Goal: Task Accomplishment & Management: Manage account settings

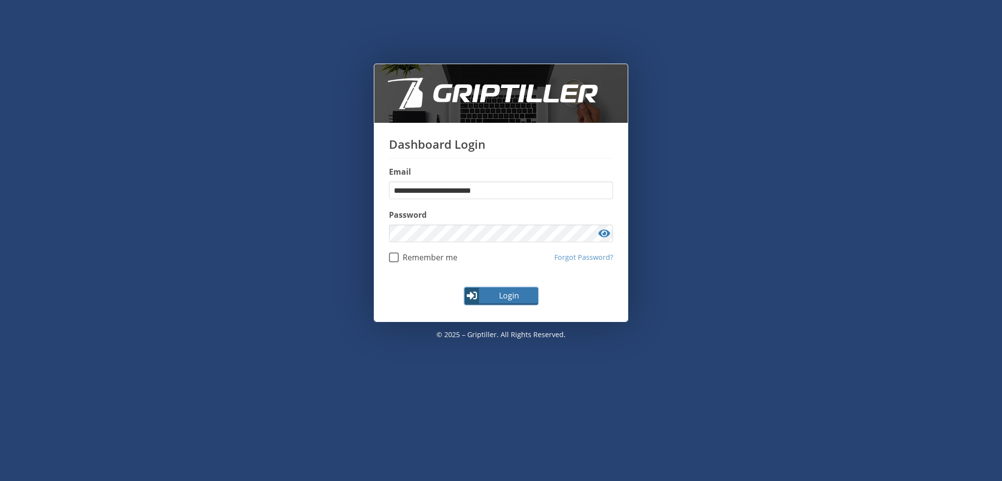
click at [511, 299] on span "Login" at bounding box center [508, 296] width 57 height 12
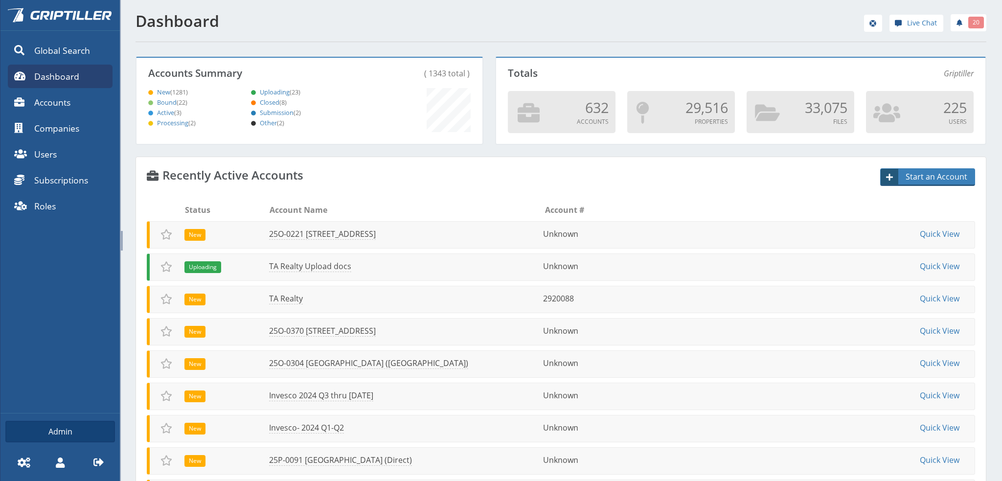
scroll to position [86, 343]
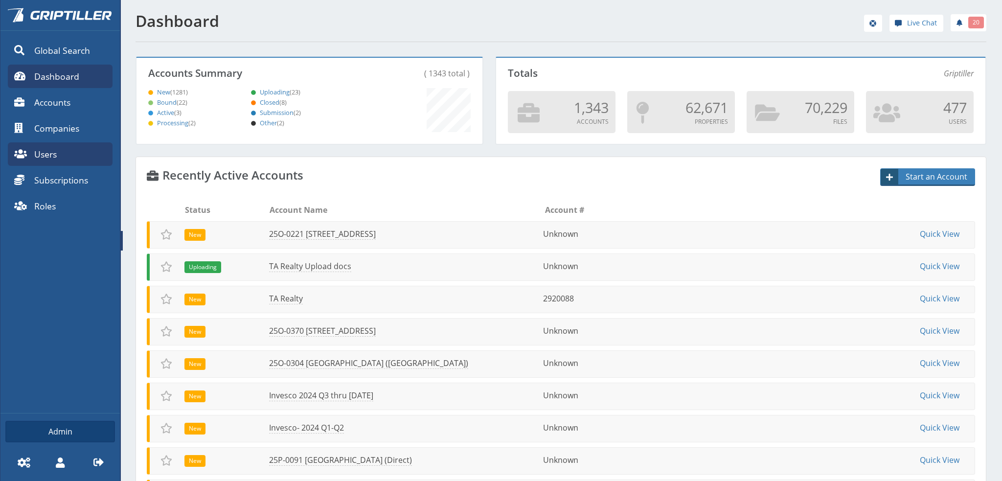
click at [45, 153] on span "Users" at bounding box center [45, 154] width 22 height 13
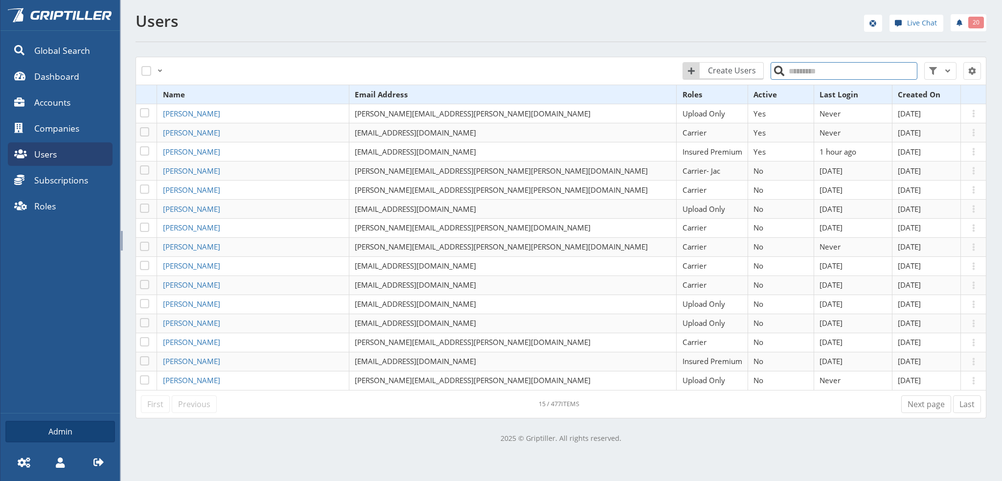
click at [800, 70] on input "search" at bounding box center [843, 71] width 147 height 18
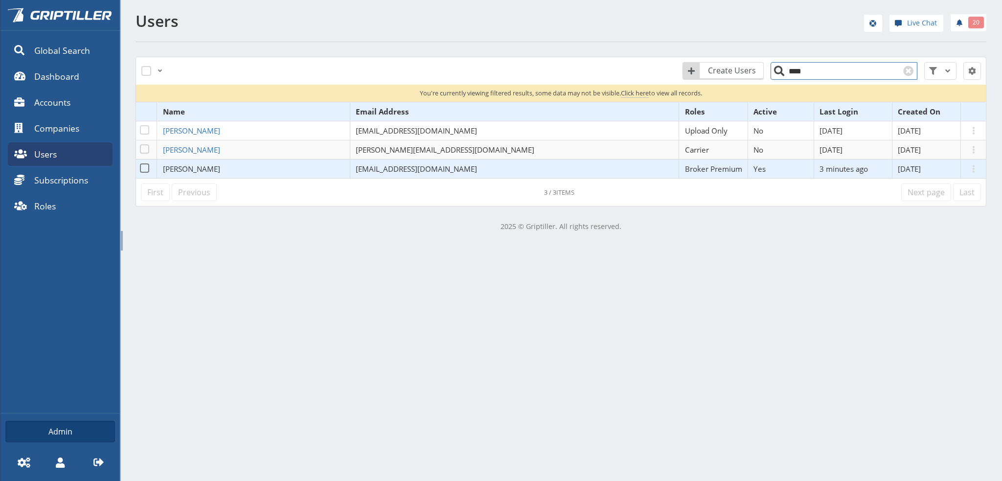
type input "****"
click at [197, 169] on span "[PERSON_NAME]" at bounding box center [191, 169] width 57 height 10
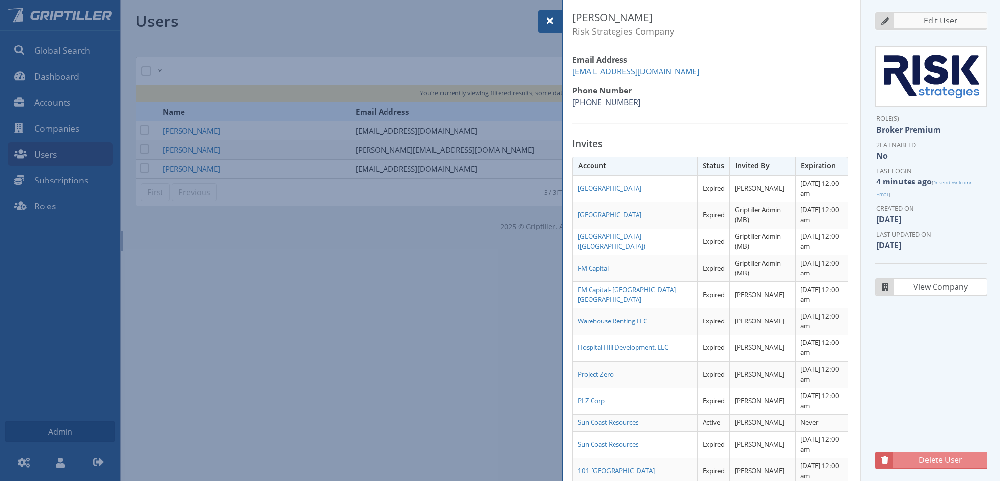
click at [939, 21] on span "Edit User" at bounding box center [940, 21] width 91 height 12
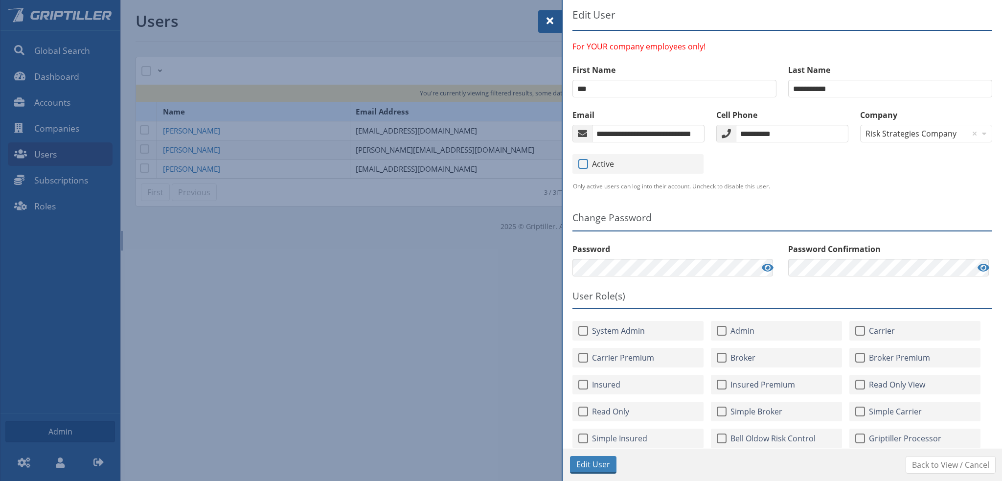
click at [582, 166] on span at bounding box center [583, 164] width 10 height 10
click at [583, 164] on span at bounding box center [583, 164] width 10 height 10
click at [591, 464] on span "Edit User" at bounding box center [593, 464] width 34 height 12
click at [863, 198] on div "Active Only active users can log into their account. Uncheck to disable this us…" at bounding box center [781, 176] width 431 height 56
click at [552, 25] on span at bounding box center [550, 21] width 12 height 12
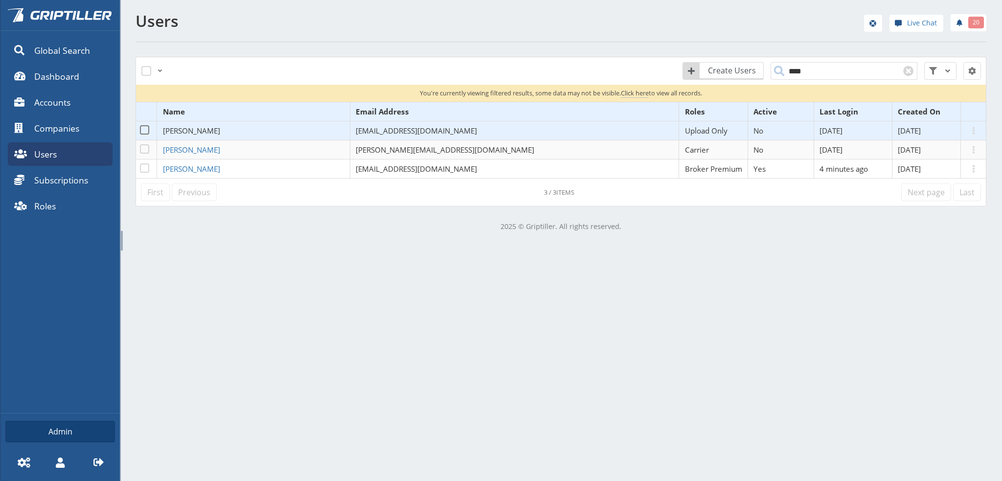
click at [207, 134] on span "[PERSON_NAME]" at bounding box center [191, 131] width 57 height 10
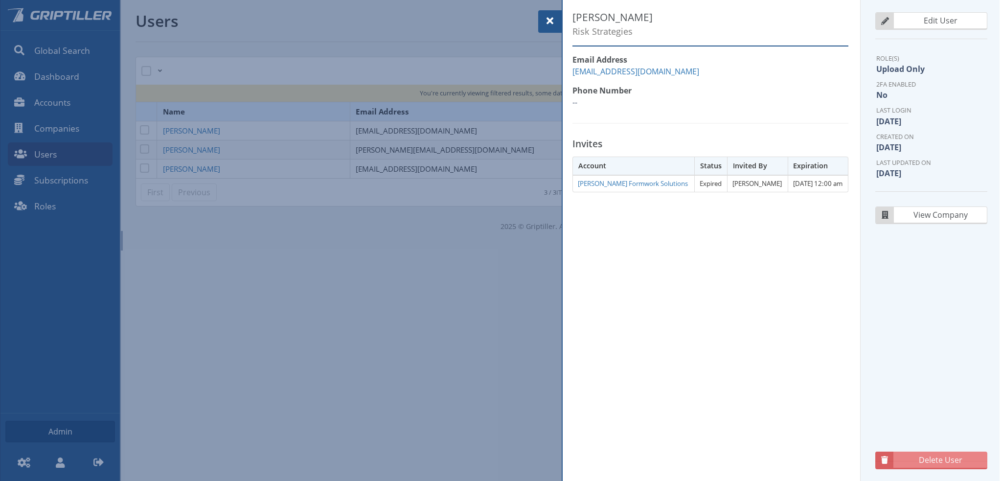
drag, startPoint x: 541, startPoint y: 20, endPoint x: 550, endPoint y: 22, distance: 8.5
click at [550, 22] on div at bounding box center [549, 21] width 23 height 22
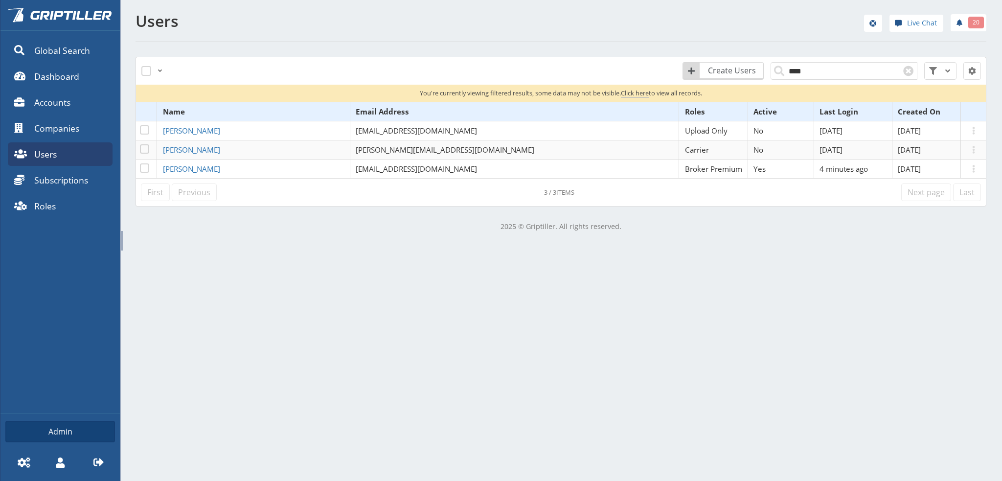
click at [344, 303] on div "Global Search Dashboard Accounts Companies Users Subscriptions Roles Admin Sett…" at bounding box center [501, 240] width 1002 height 481
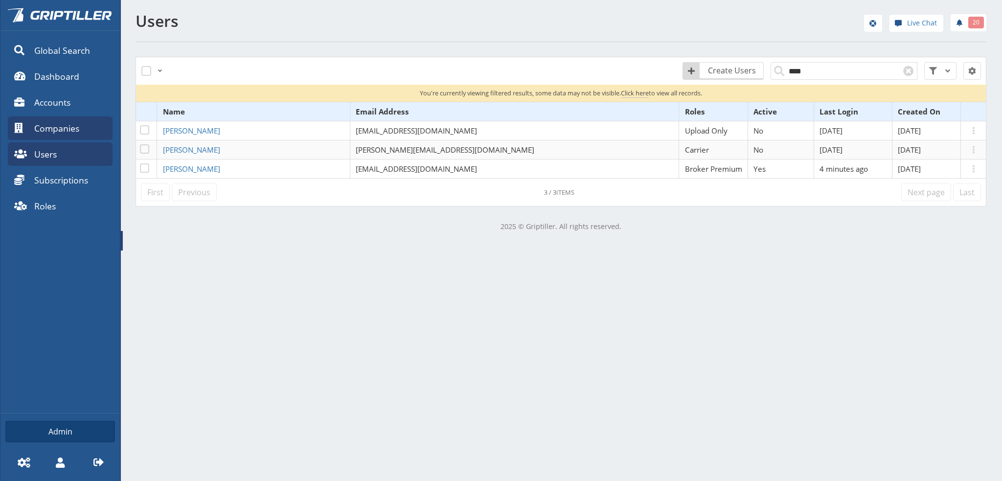
click at [41, 129] on span "Companies" at bounding box center [56, 128] width 45 height 13
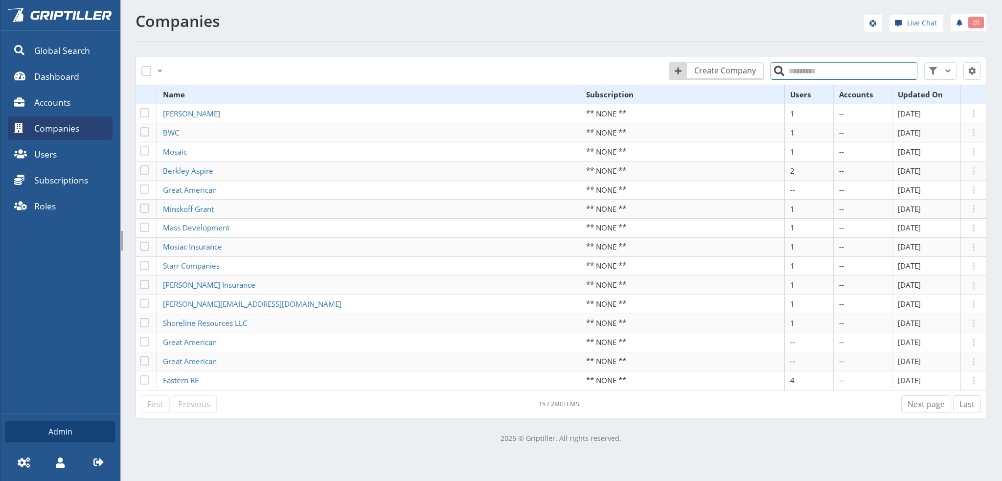
drag, startPoint x: 787, startPoint y: 68, endPoint x: 851, endPoint y: 69, distance: 64.1
click at [791, 69] on input "search" at bounding box center [843, 71] width 147 height 18
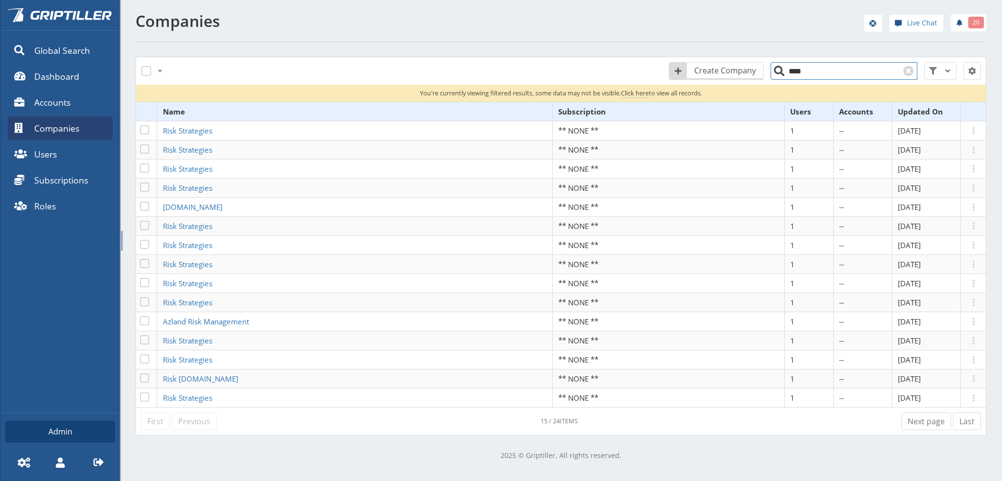
type input "****"
click at [287, 21] on h1 "Companies" at bounding box center [345, 21] width 420 height 18
click at [95, 467] on icon at bounding box center [98, 462] width 10 height 10
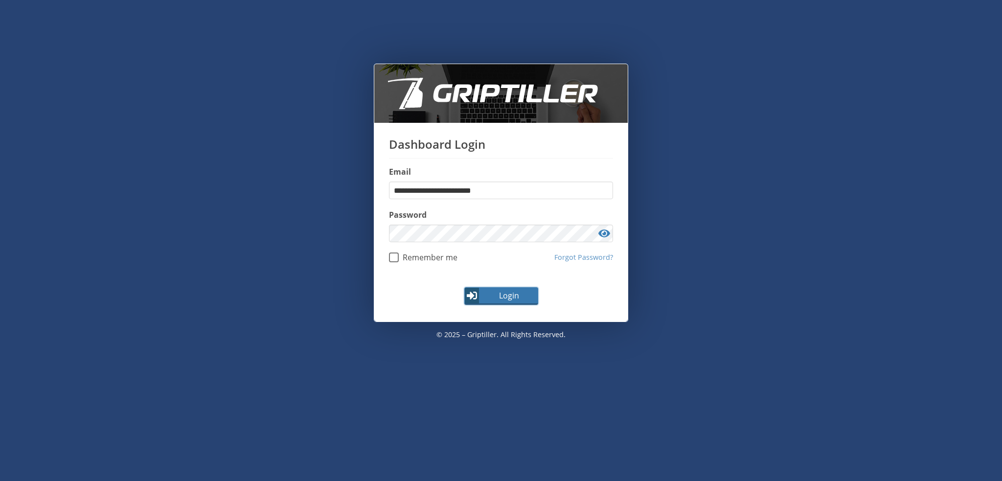
click at [501, 297] on span "Login" at bounding box center [508, 296] width 57 height 12
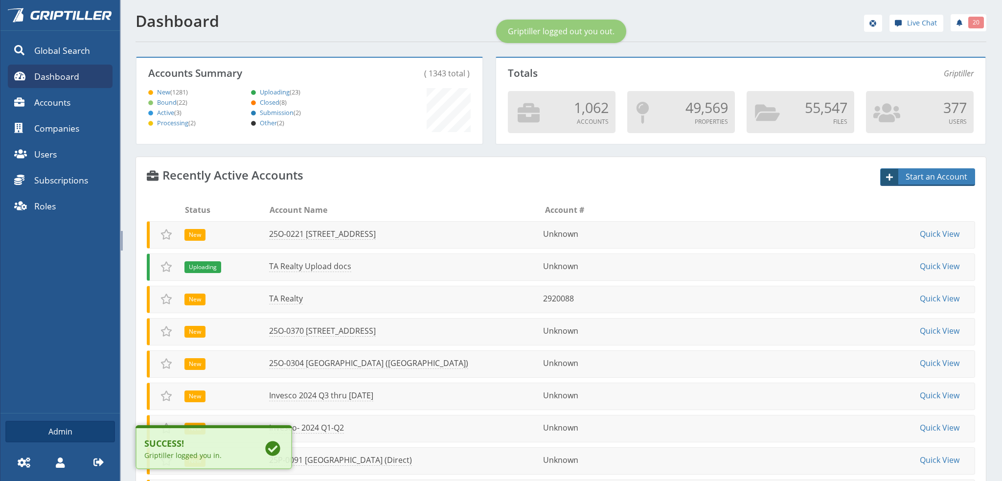
scroll to position [86, 343]
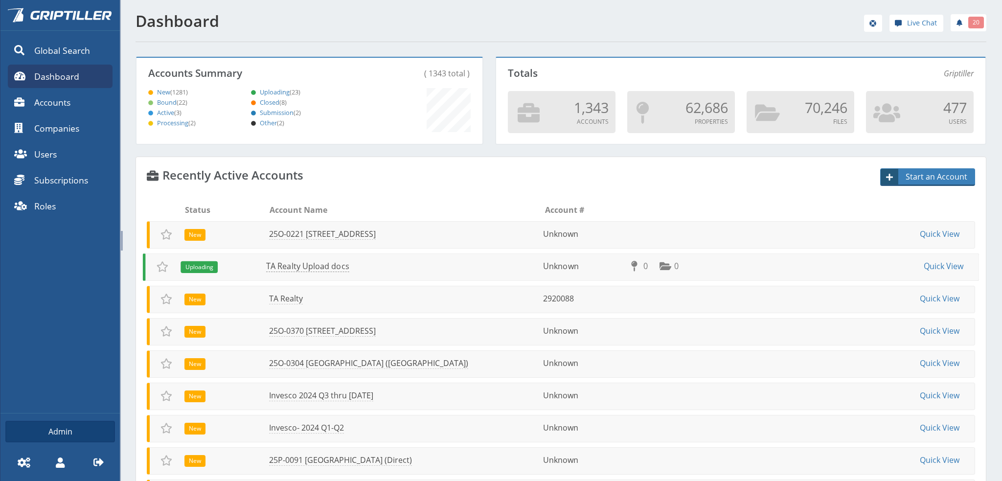
click at [316, 265] on link "TA Realty Upload docs" at bounding box center [307, 266] width 83 height 11
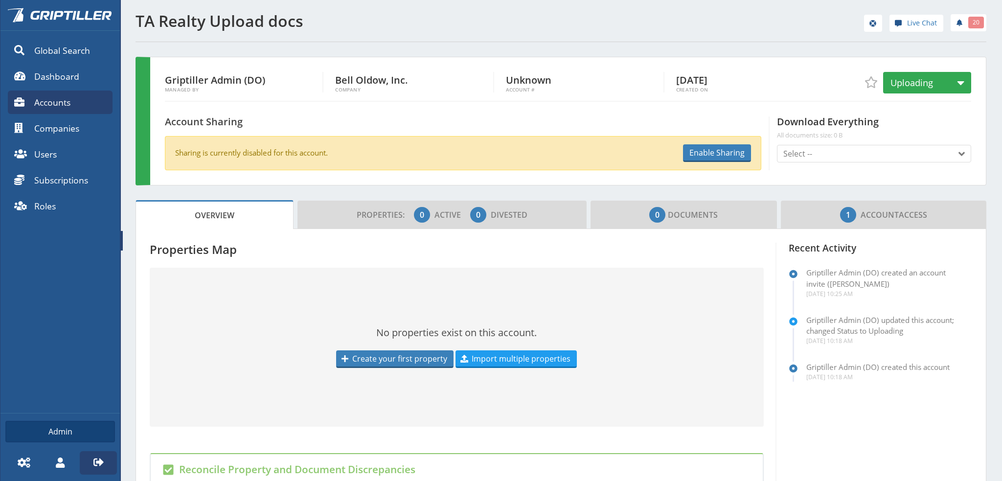
click at [98, 456] on span at bounding box center [98, 462] width 23 height 23
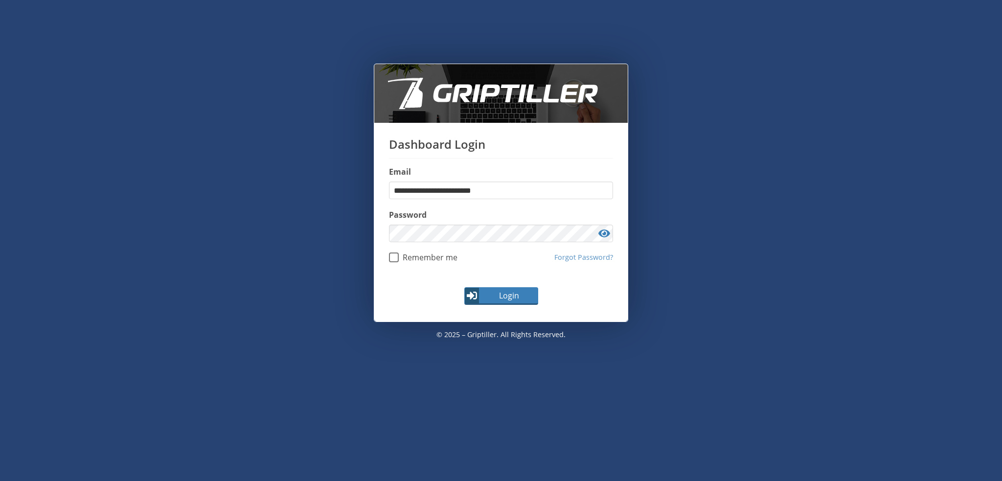
click at [200, 193] on div "**********" at bounding box center [501, 256] width 970 height 384
click at [503, 295] on span "Login" at bounding box center [508, 296] width 57 height 12
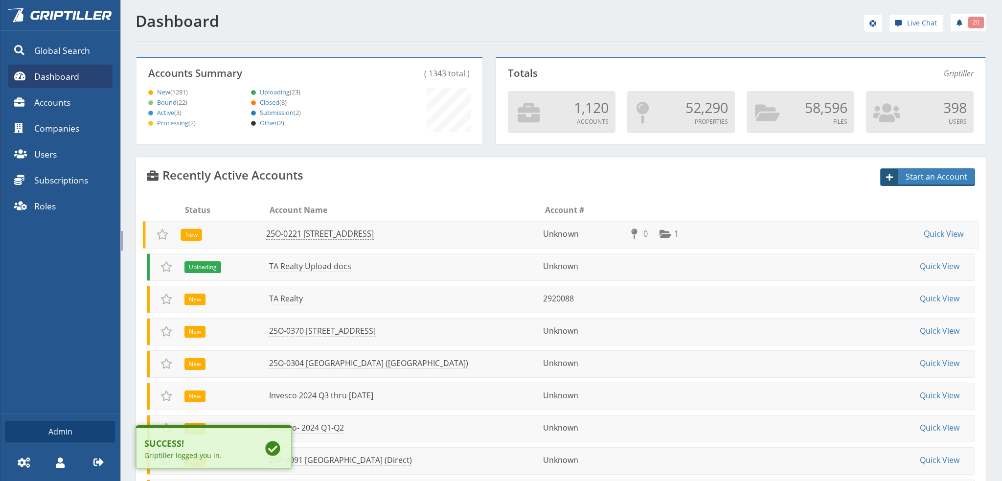
scroll to position [86, 343]
click at [299, 266] on link "TA Realty Upload docs" at bounding box center [307, 266] width 83 height 11
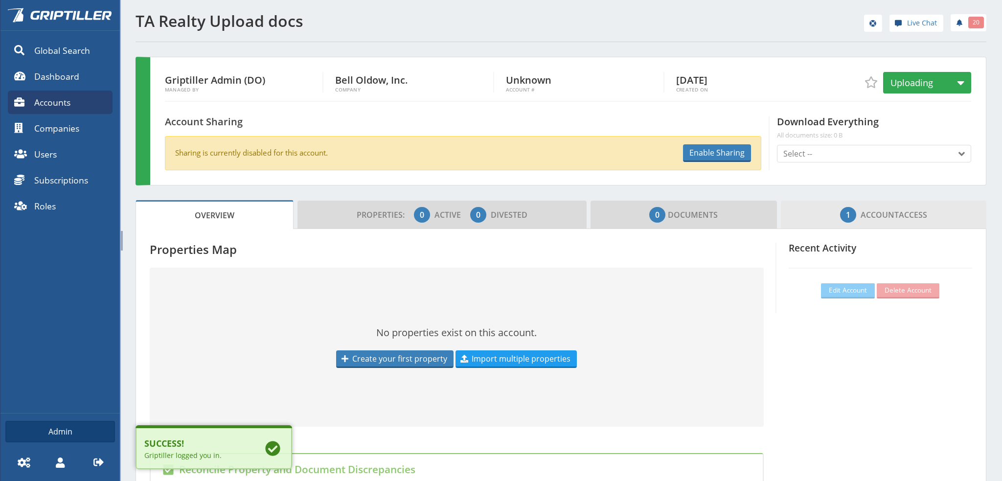
click at [880, 209] on span "Account" at bounding box center [879, 214] width 38 height 11
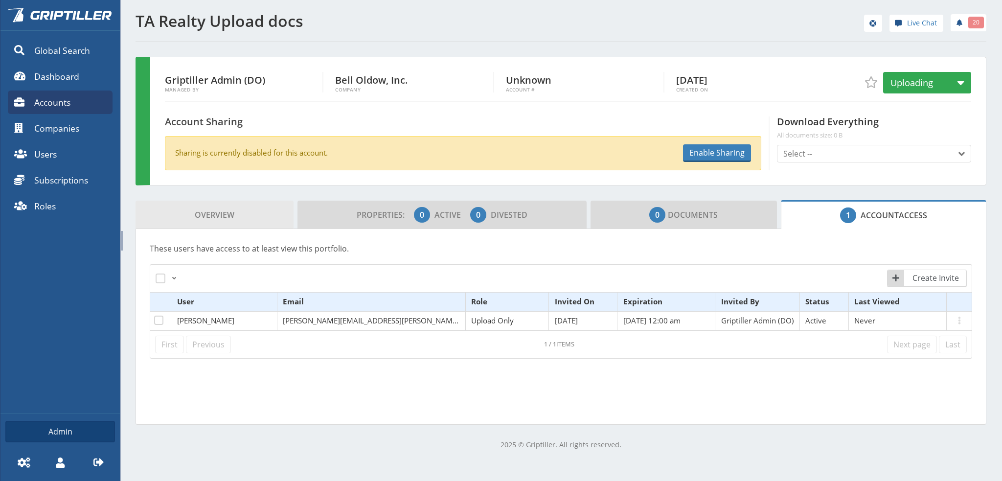
click at [191, 211] on link "Overview" at bounding box center [214, 215] width 158 height 28
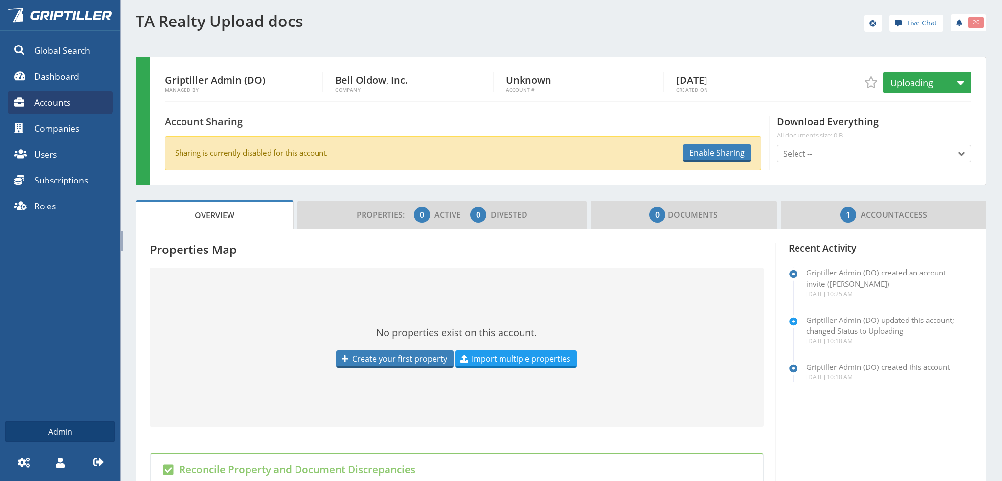
click at [131, 188] on div "TA Realty Upload docs Live Chat 20 Griptiller Admin (DO) Managed By Bell Oldow,…" at bounding box center [561, 378] width 882 height 756
click at [59, 107] on span "Accounts" at bounding box center [52, 102] width 36 height 13
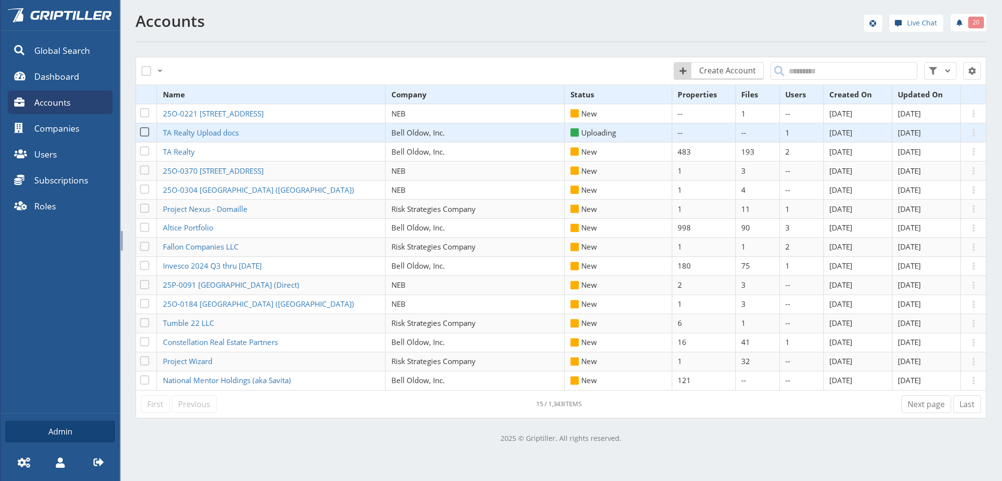
click at [198, 138] on td "TA Realty Upload docs" at bounding box center [271, 132] width 228 height 19
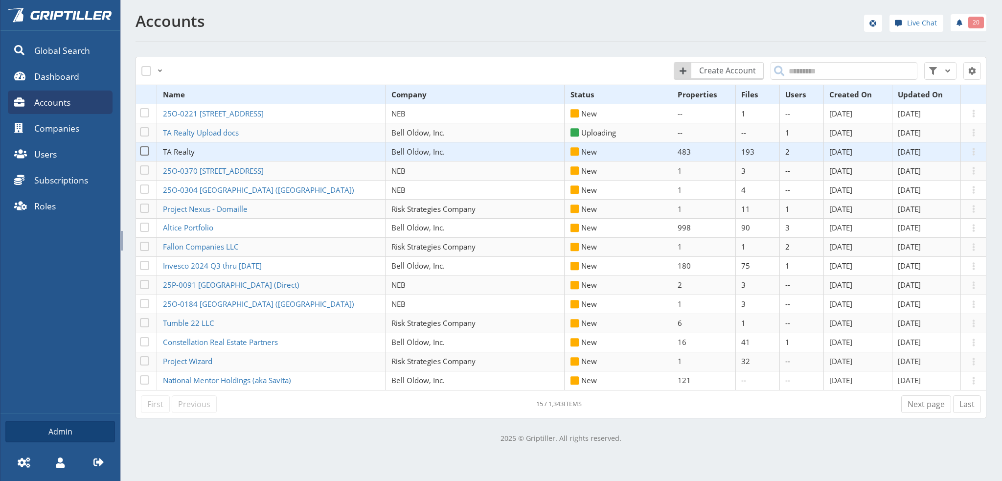
click at [193, 153] on span "TA Realty" at bounding box center [179, 152] width 32 height 10
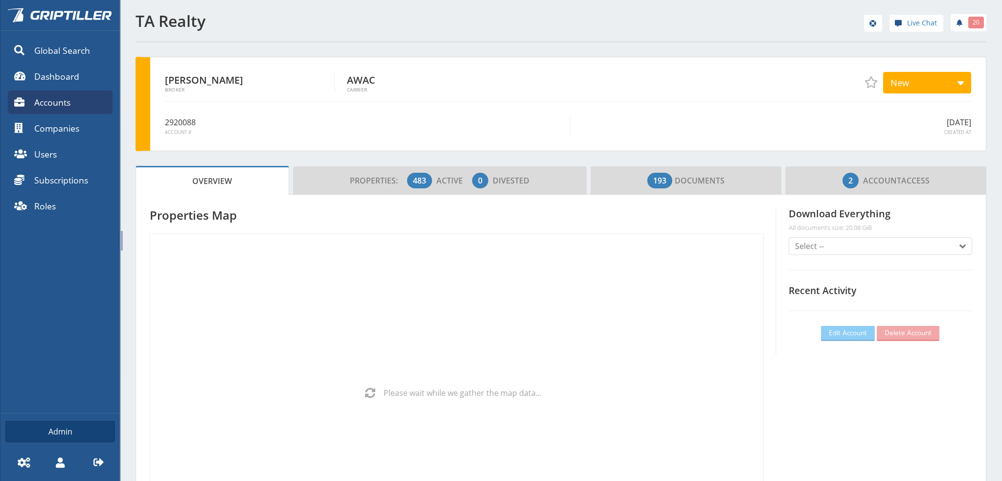
scroll to position [86, 290]
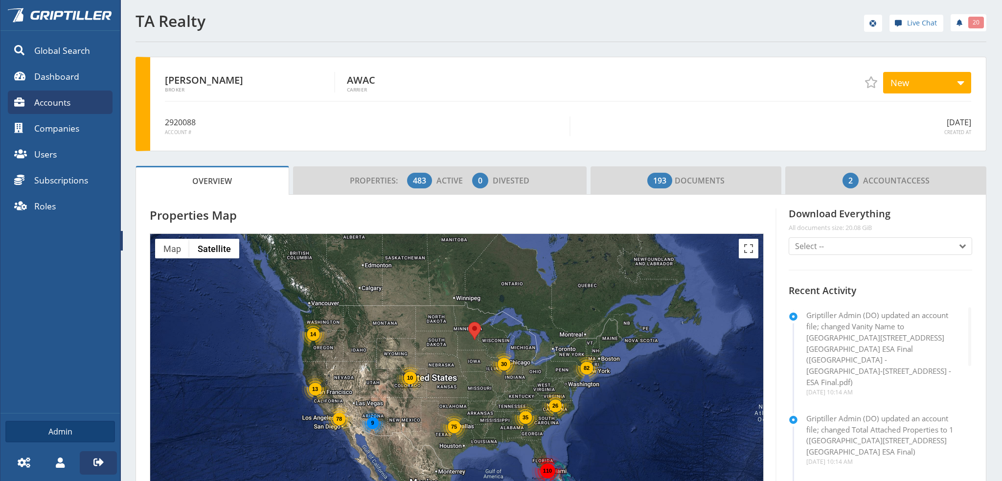
click at [95, 462] on icon at bounding box center [98, 462] width 10 height 10
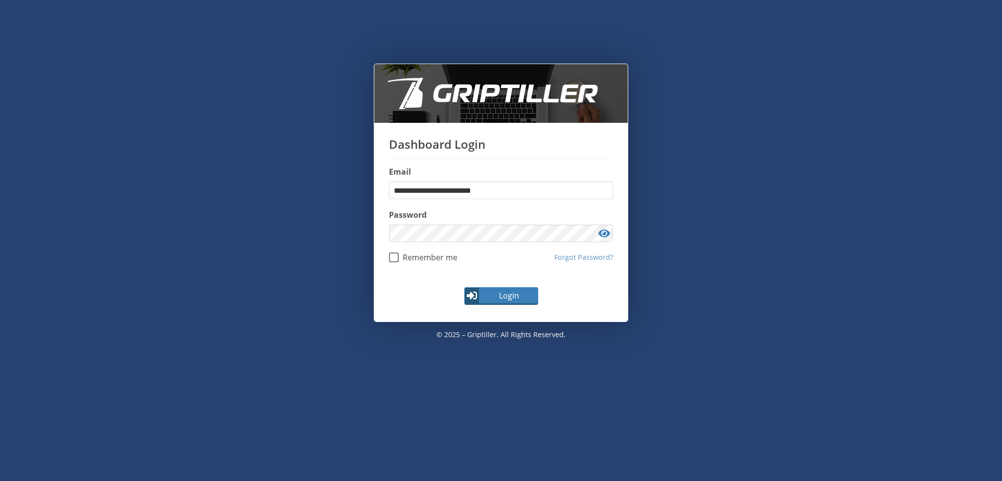
click at [189, 177] on div "**********" at bounding box center [501, 256] width 970 height 384
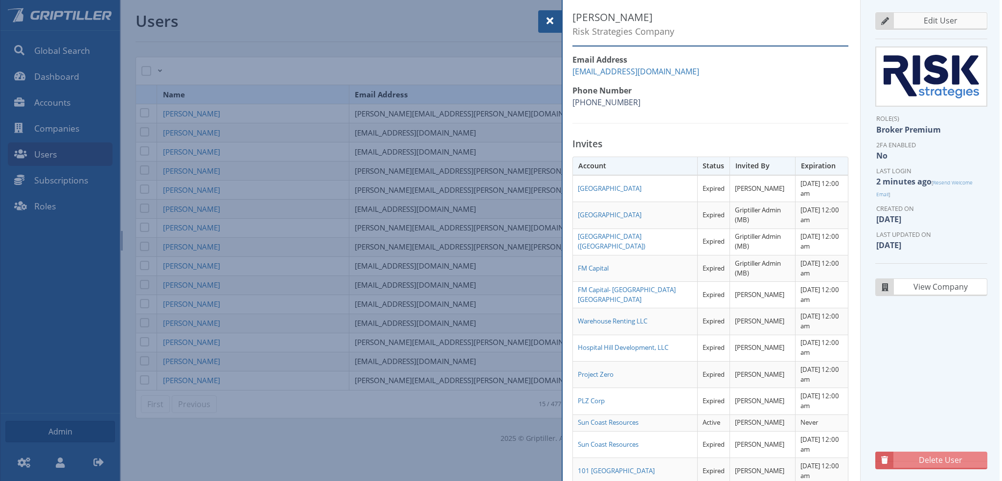
click at [931, 22] on span "Edit User" at bounding box center [940, 21] width 91 height 12
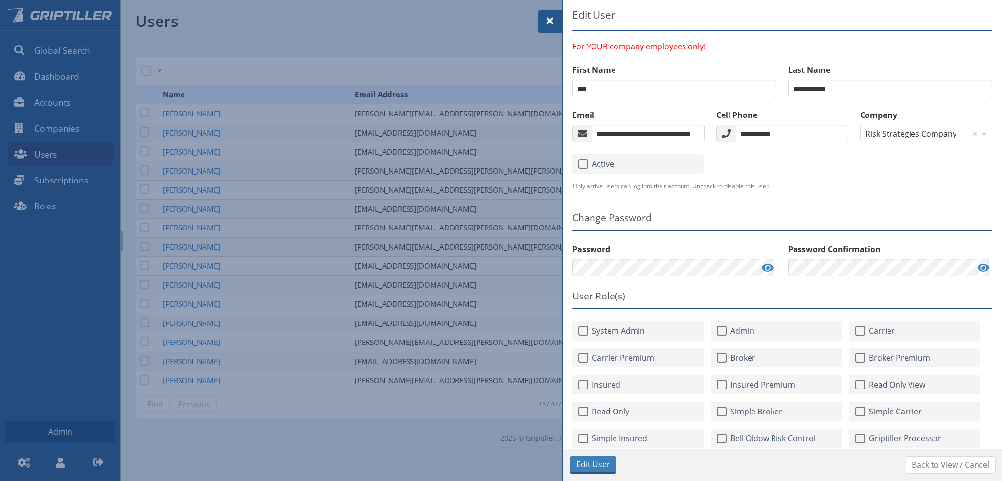
click at [881, 183] on p "Only active users can log into their account. Uncheck to disable this user." at bounding box center [782, 186] width 419 height 9
click at [548, 18] on span at bounding box center [550, 21] width 12 height 12
